Goal: Task Accomplishment & Management: Use online tool/utility

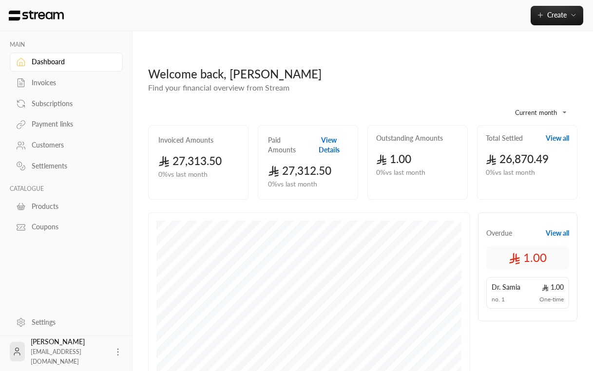
click at [62, 126] on div "Payment links" at bounding box center [71, 124] width 79 height 10
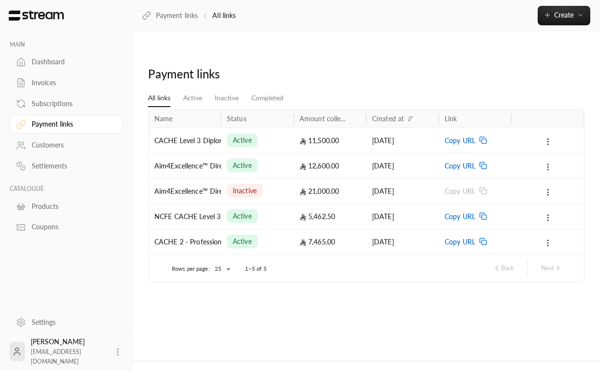
click at [480, 238] on icon at bounding box center [483, 242] width 8 height 8
click at [548, 243] on circle at bounding box center [548, 243] width 1 height 1
click at [420, 311] on div at bounding box center [300, 185] width 600 height 371
click at [398, 307] on div "Payment links All links Active Inactive Completed Name Status Amount collected …" at bounding box center [367, 206] width 468 height 310
click at [260, 291] on div "Payment links All links Active Inactive Completed Name Status Amount collected …" at bounding box center [367, 206] width 468 height 310
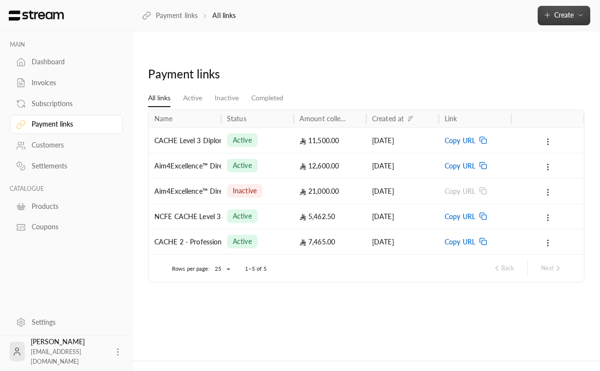
click at [561, 14] on span "Create" at bounding box center [564, 15] width 19 height 8
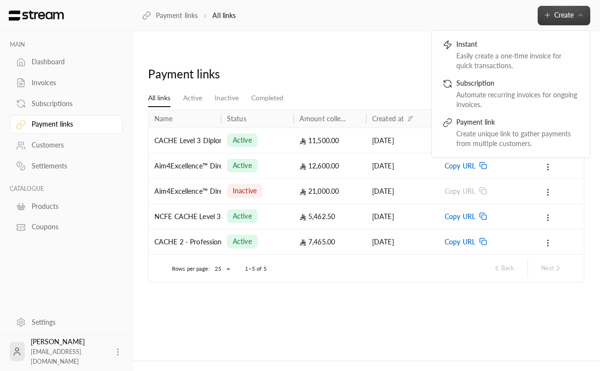
click at [381, 90] on ul "All links Active Inactive Completed" at bounding box center [366, 98] width 437 height 17
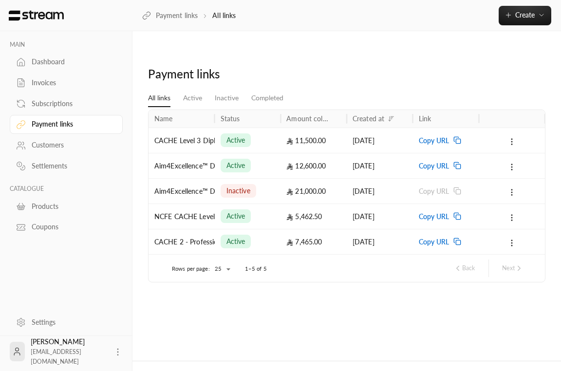
click at [517, 90] on ul "All links Active Inactive Completed" at bounding box center [347, 98] width 398 height 17
click at [523, 25] on div "Payment links All links Create Instant Easily create a one-time invoice for qui…" at bounding box center [347, 15] width 429 height 31
click at [530, 17] on span "Create" at bounding box center [525, 15] width 19 height 8
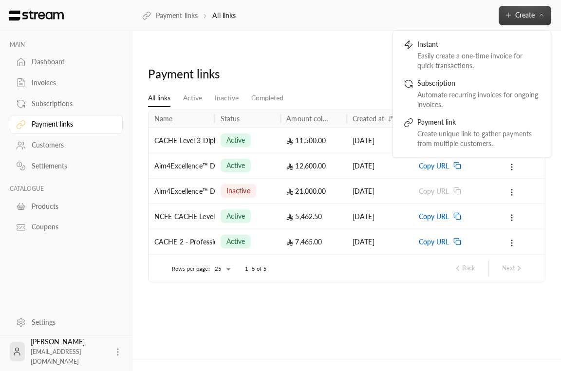
click at [337, 66] on div "Payment links" at bounding box center [346, 77] width 407 height 23
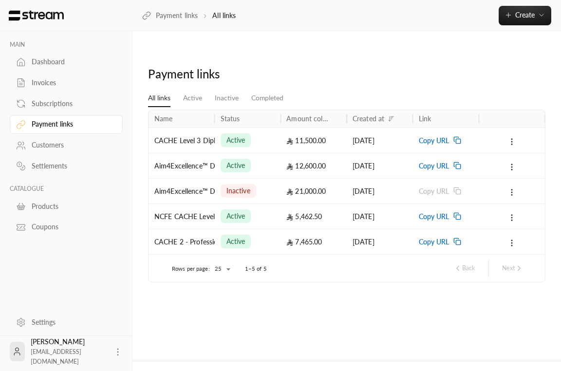
click at [337, 66] on div "Payment links" at bounding box center [346, 77] width 407 height 23
click at [510, 239] on icon at bounding box center [512, 243] width 9 height 9
click at [445, 290] on div at bounding box center [280, 185] width 561 height 371
click at [456, 241] on rect at bounding box center [458, 243] width 4 height 4
click at [458, 66] on div "Payment links" at bounding box center [346, 77] width 407 height 23
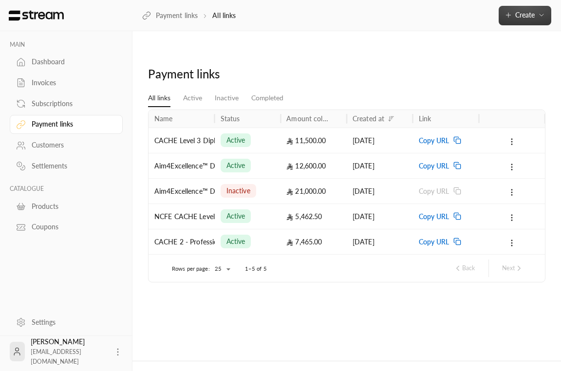
click at [531, 14] on span "Create" at bounding box center [525, 15] width 19 height 8
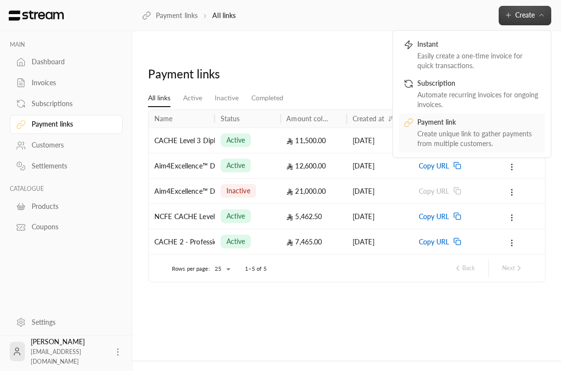
click at [457, 134] on div "Create unique link to gather payments from multiple customers." at bounding box center [479, 138] width 123 height 19
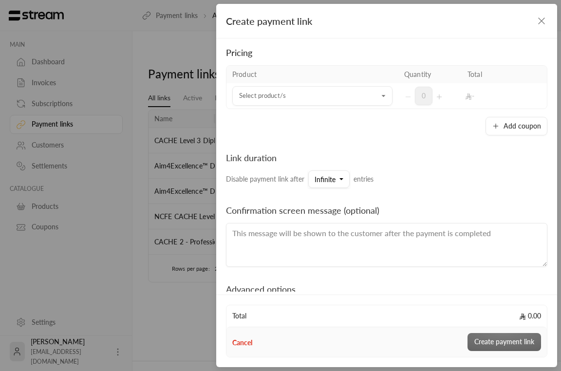
scroll to position [67, 0]
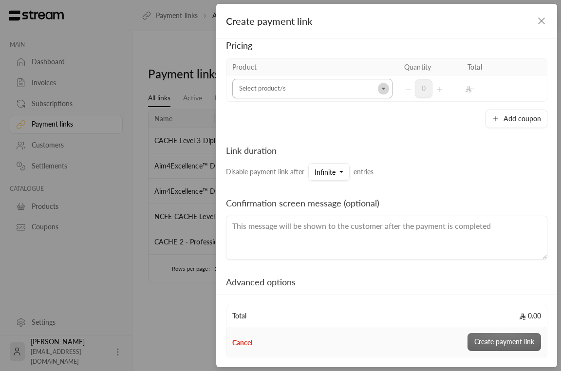
click at [380, 91] on icon "Open" at bounding box center [384, 89] width 10 height 10
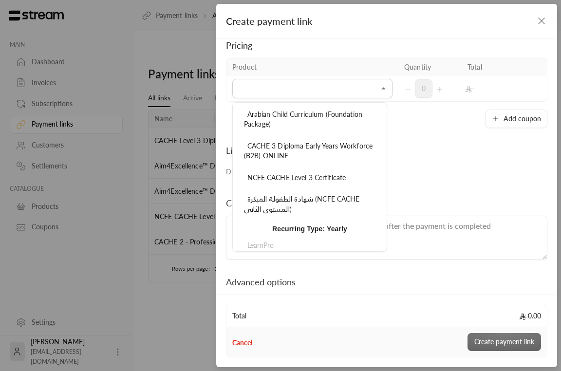
scroll to position [70, 0]
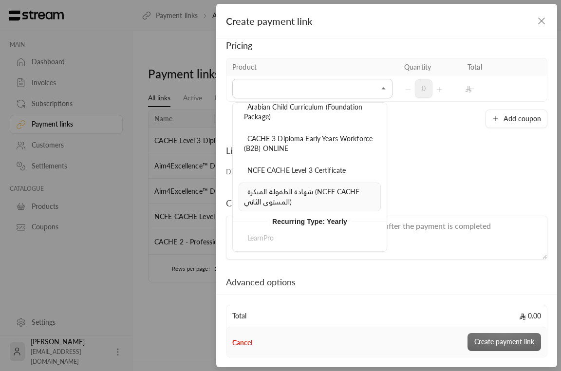
click at [318, 204] on div "شهادة الطفولة المبكرة (NCFE CACHE المستوى الثاني)" at bounding box center [310, 197] width 132 height 20
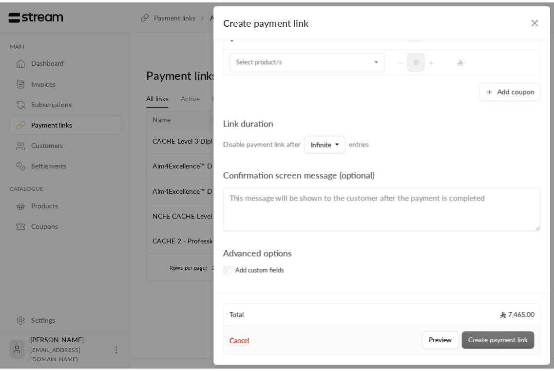
scroll to position [0, 0]
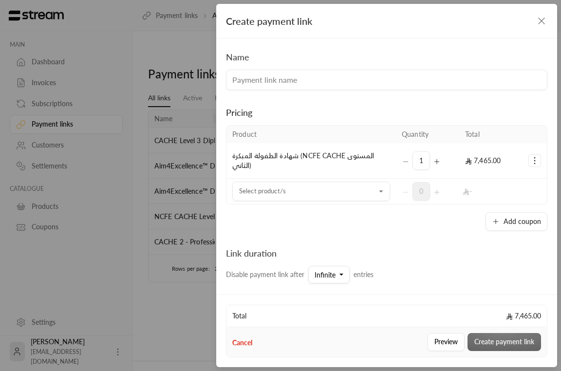
click at [539, 18] on icon "button" at bounding box center [542, 21] width 12 height 12
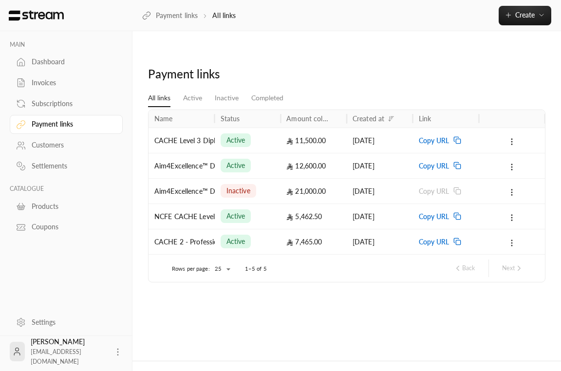
click at [515, 239] on icon at bounding box center [512, 243] width 9 height 9
click at [518, 249] on link "View" at bounding box center [528, 249] width 40 height 18
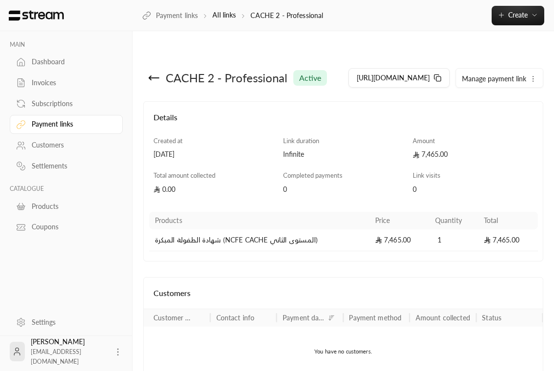
click at [490, 83] on span "Manage payment link" at bounding box center [494, 79] width 64 height 8
click at [474, 87] on button "Manage payment link" at bounding box center [499, 78] width 87 height 19
click at [418, 90] on div "https://streampay.sa/s/Exq0T Manage payment link Deactivate" at bounding box center [445, 77] width 195 height 23
click at [153, 72] on icon at bounding box center [154, 78] width 12 height 12
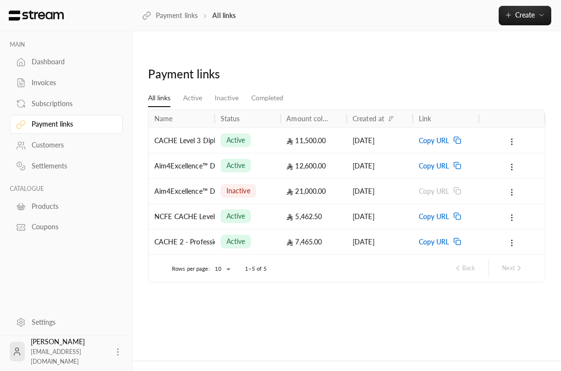
click at [61, 148] on div "Customers" at bounding box center [71, 145] width 79 height 10
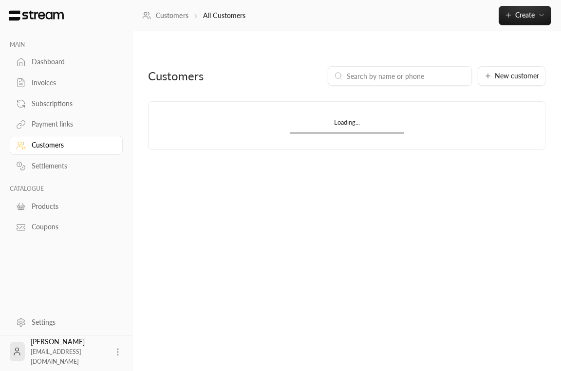
click at [63, 126] on div "Payment links" at bounding box center [71, 124] width 79 height 10
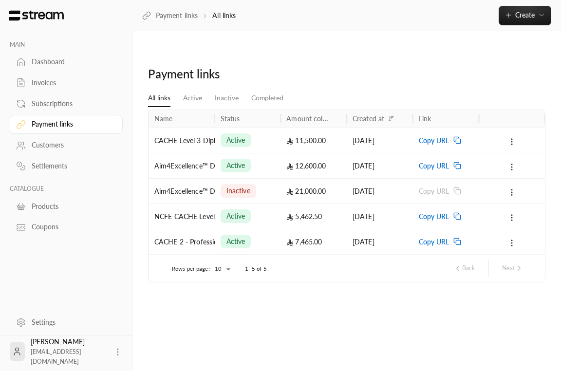
click at [67, 81] on div "Invoices" at bounding box center [71, 83] width 79 height 10
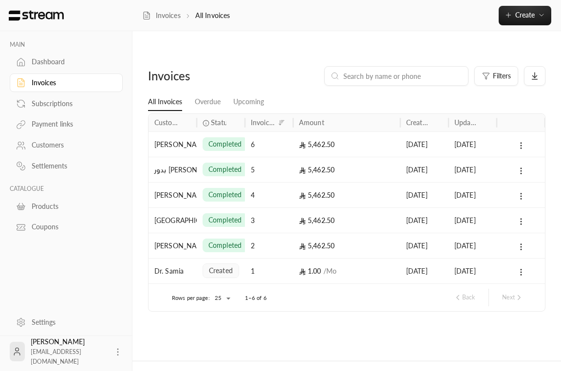
click at [43, 147] on div "Customers" at bounding box center [71, 145] width 79 height 10
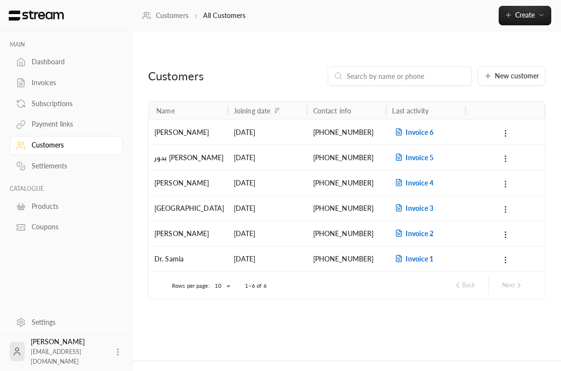
click at [72, 120] on div "Payment links" at bounding box center [71, 124] width 79 height 10
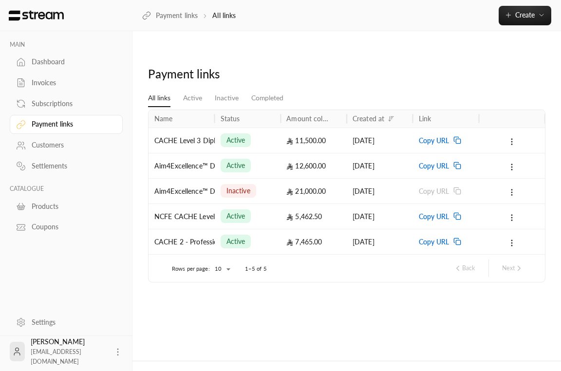
click at [81, 105] on div "Subscriptions" at bounding box center [71, 104] width 79 height 10
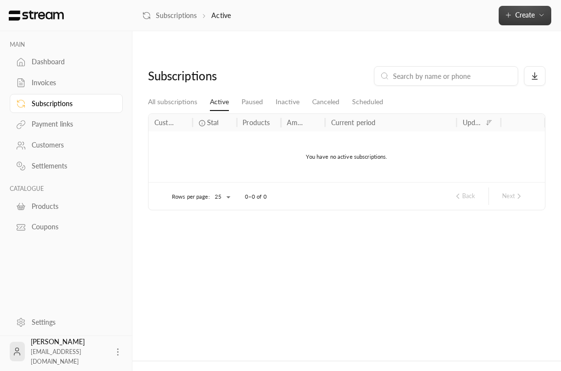
click at [524, 15] on span "Create" at bounding box center [525, 15] width 19 height 8
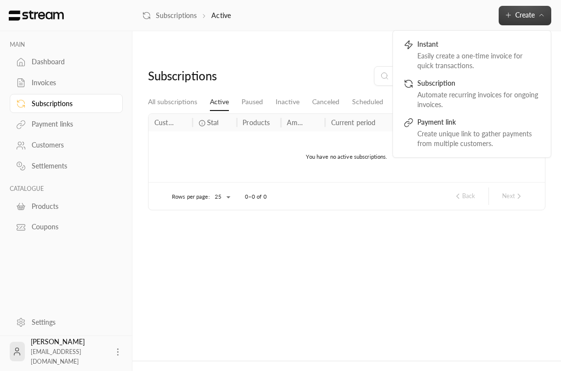
click at [421, 12] on div "Subscriptions Active Create Instant Easily create a one-time invoice for quick …" at bounding box center [347, 15] width 429 height 19
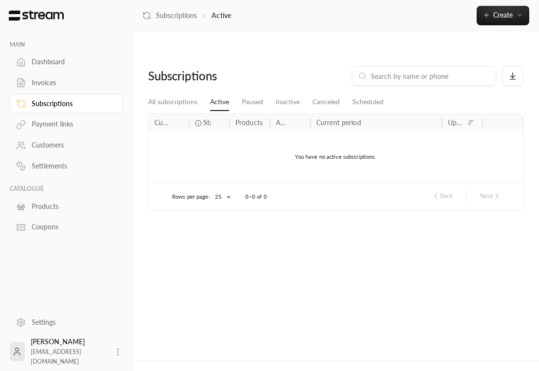
click at [380, 8] on div "Subscriptions Active Create Instant Easily create a one-time invoice for quick …" at bounding box center [336, 15] width 406 height 19
click at [30, 128] on link "Payment links" at bounding box center [66, 124] width 113 height 19
